Goal: Information Seeking & Learning: Find specific fact

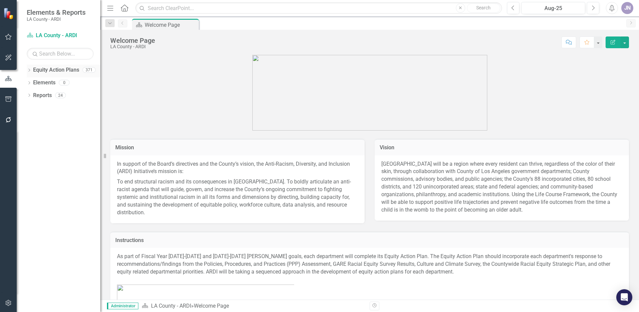
click at [32, 71] on div "Dropdown Equity Action Plans 371" at bounding box center [64, 71] width 74 height 13
click at [29, 71] on icon at bounding box center [29, 70] width 2 height 3
click at [31, 82] on icon "Dropdown" at bounding box center [32, 82] width 5 height 4
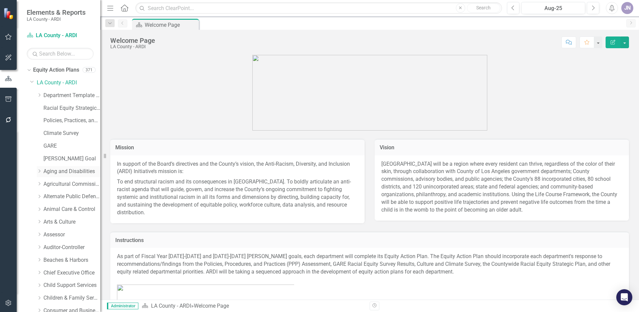
click at [40, 170] on icon "Dropdown" at bounding box center [39, 171] width 5 height 4
click at [62, 172] on link "Aging and Disabilities" at bounding box center [71, 171] width 57 height 8
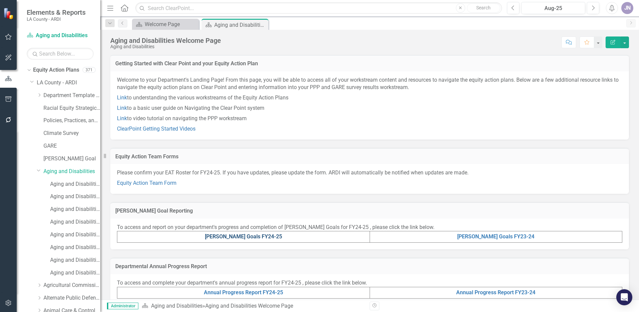
click at [241, 237] on link "[PERSON_NAME] Goals FY24-25" at bounding box center [243, 236] width 77 height 6
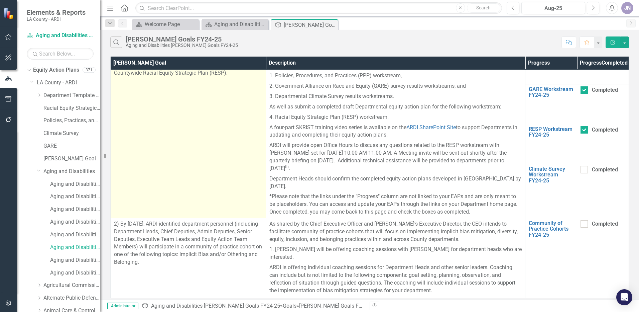
scroll to position [67, 0]
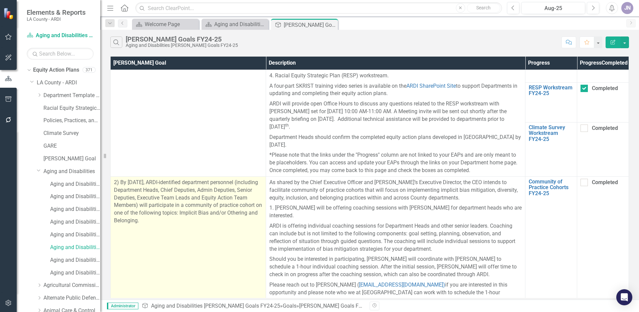
drag, startPoint x: 120, startPoint y: 191, endPoint x: 176, endPoint y: 226, distance: 65.9
click at [176, 224] on p "2) By [DATE], ARDI-identified department personnel (including Department Heads,…" at bounding box center [188, 201] width 148 height 46
drag, startPoint x: 176, startPoint y: 226, endPoint x: 171, endPoint y: 194, distance: 32.4
click at [171, 194] on p "2) By [DATE], ARDI-identified department personnel (including Department Heads,…" at bounding box center [188, 201] width 148 height 46
drag, startPoint x: 164, startPoint y: 190, endPoint x: 173, endPoint y: 227, distance: 37.7
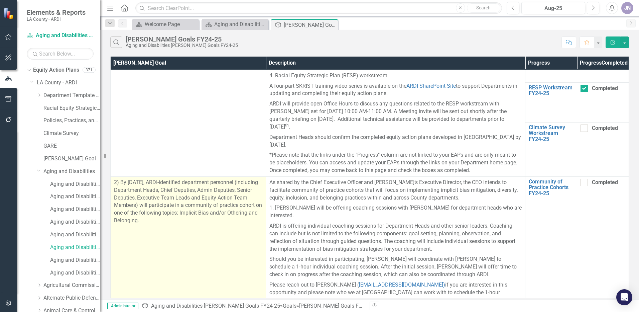
click at [173, 224] on p "2) By [DATE], ARDI-identified department personnel (including Department Heads,…" at bounding box center [188, 201] width 148 height 46
copy p "ARDI-identified department personnel (including Department Heads, Chief Deputie…"
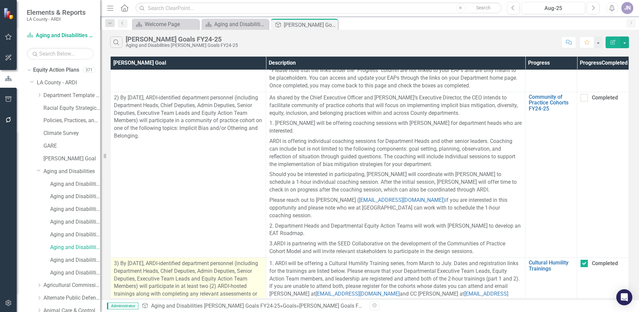
scroll to position [201, 0]
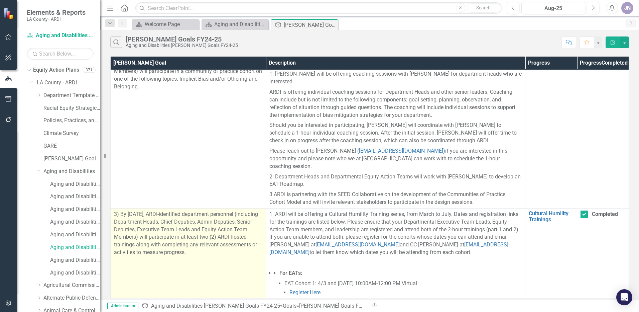
drag, startPoint x: 119, startPoint y: 213, endPoint x: 233, endPoint y: 252, distance: 120.1
click at [233, 252] on p "3) By [DATE], ARDI-identified department personnel (including Department Heads,…" at bounding box center [188, 233] width 148 height 46
copy p "By [DATE], ARDI-identified department personnel (including Department Heads, Ch…"
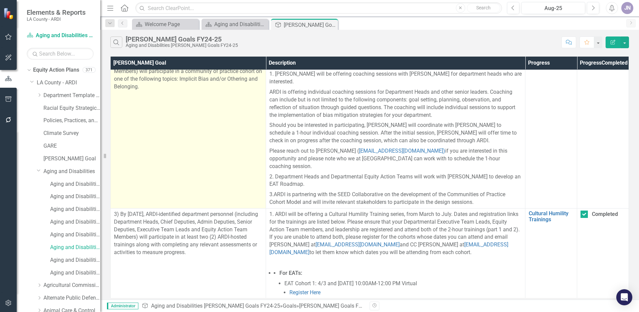
drag, startPoint x: 143, startPoint y: 179, endPoint x: 139, endPoint y: 176, distance: 5.0
click at [143, 179] on td "2) By [DATE], ARDI-identified department personnel (including Department Heads,…" at bounding box center [188, 124] width 155 height 165
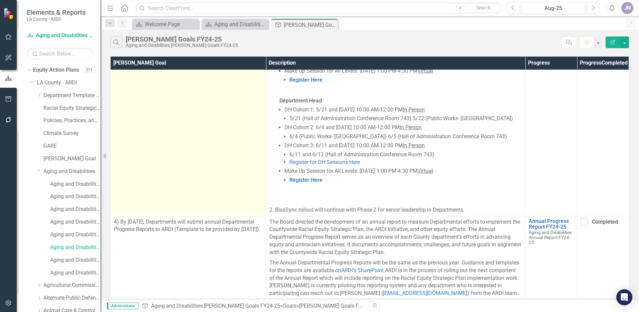
scroll to position [734, 0]
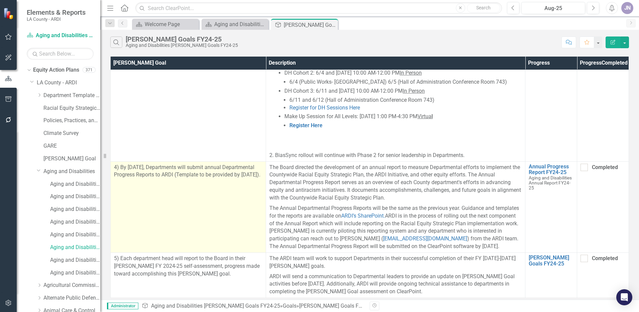
click at [182, 176] on p "4) By [DATE], Departments will submit annual Departmental Progress Reports to A…" at bounding box center [188, 170] width 148 height 15
drag, startPoint x: 177, startPoint y: 176, endPoint x: 115, endPoint y: 161, distance: 63.6
click at [115, 163] on p "4) By [DATE], Departments will submit annual Departmental Progress Reports to A…" at bounding box center [188, 170] width 148 height 15
copy p "4) By [DATE], Departments will submit annual Departmental Progress Reports to A…"
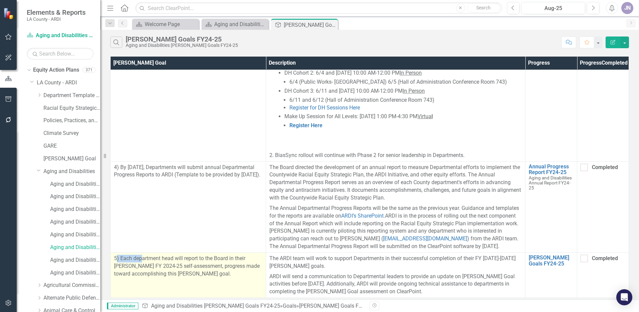
drag, startPoint x: 116, startPoint y: 252, endPoint x: 141, endPoint y: 253, distance: 25.4
click at [141, 254] on p "5) Each department head will report to the Board in their [PERSON_NAME] FY 2024…" at bounding box center [188, 265] width 148 height 23
drag, startPoint x: 141, startPoint y: 253, endPoint x: 130, endPoint y: 254, distance: 10.7
click at [130, 254] on p "5) Each department head will report to the Board in their [PERSON_NAME] FY 2024…" at bounding box center [188, 265] width 148 height 23
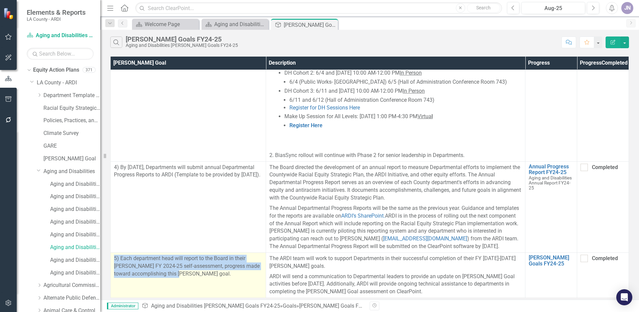
drag, startPoint x: 114, startPoint y: 251, endPoint x: 203, endPoint y: 266, distance: 90.5
click at [203, 266] on p "5) Each department head will report to the Board in their [PERSON_NAME] FY 2024…" at bounding box center [188, 265] width 148 height 23
copy p "5) Each department head will report to the Board in their [PERSON_NAME] FY 2024…"
